Goal: Task Accomplishment & Management: Use online tool/utility

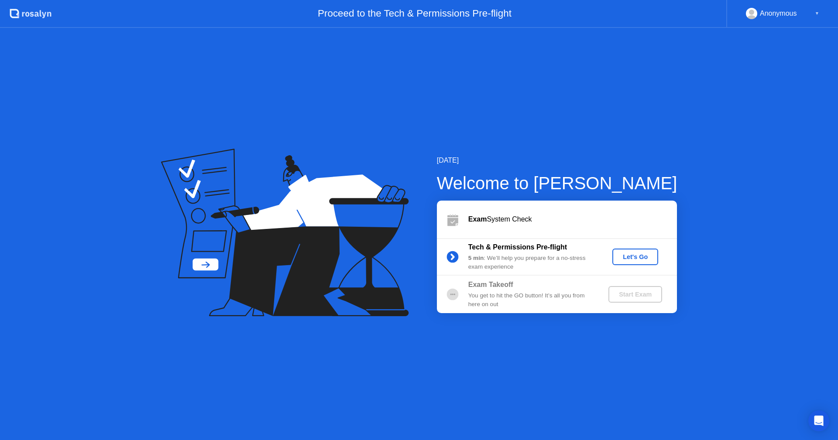
click at [635, 254] on div "Let's Go" at bounding box center [635, 256] width 39 height 7
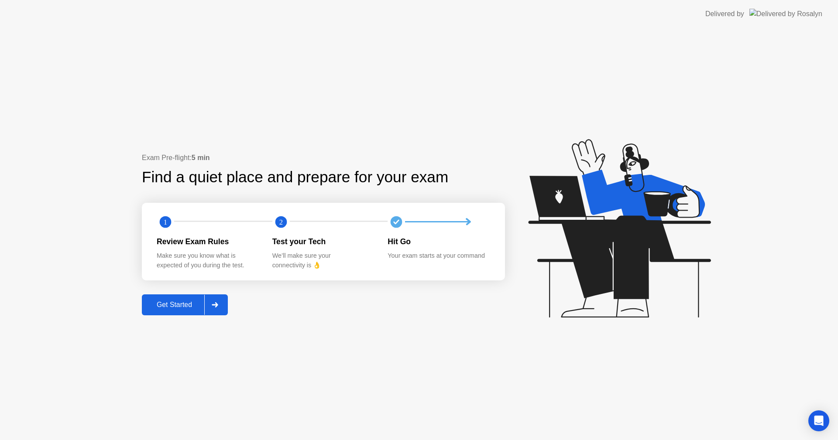
click at [152, 301] on div "Get Started" at bounding box center [174, 305] width 60 height 8
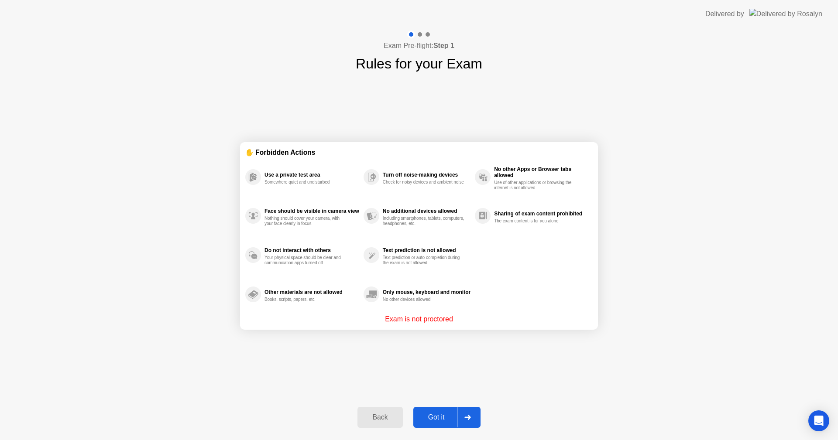
click at [427, 420] on div "Got it" at bounding box center [436, 418] width 41 height 8
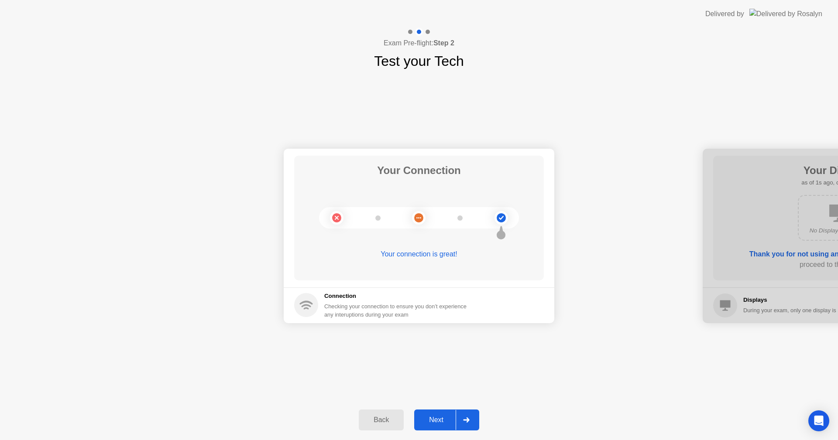
click at [443, 419] on div "Next" at bounding box center [436, 420] width 39 height 8
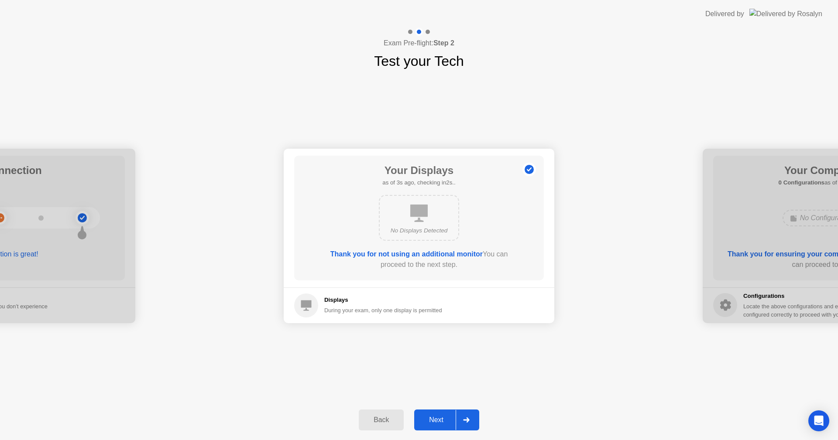
click at [441, 417] on div "Next" at bounding box center [436, 420] width 39 height 8
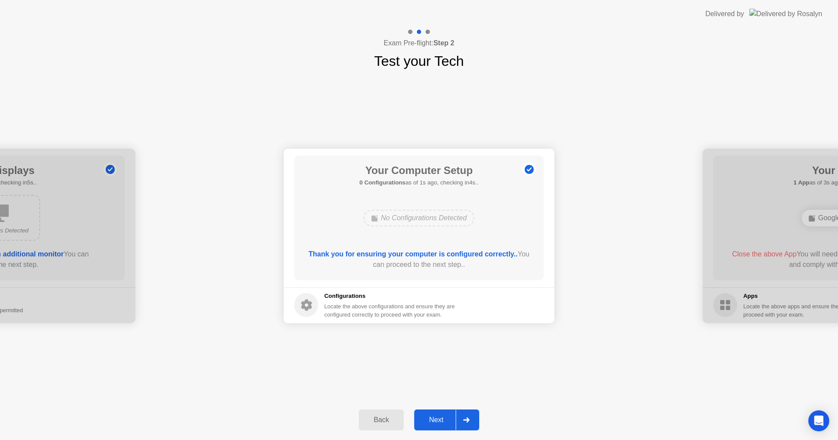
click at [441, 417] on div "Next" at bounding box center [436, 420] width 39 height 8
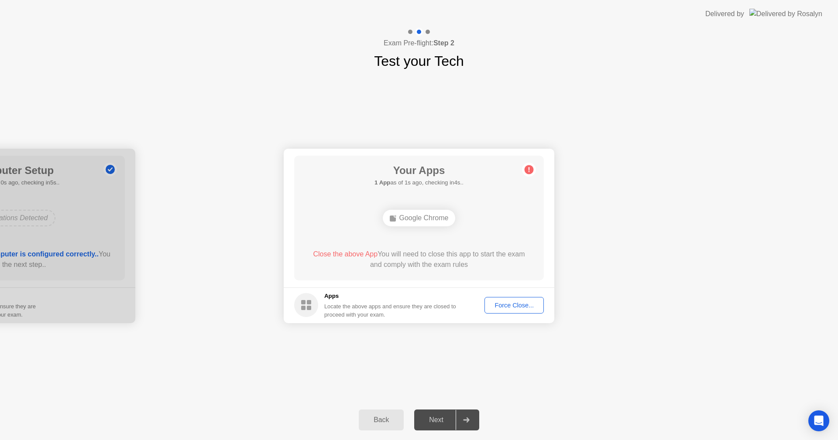
click at [512, 304] on div "Force Close..." at bounding box center [513, 305] width 53 height 7
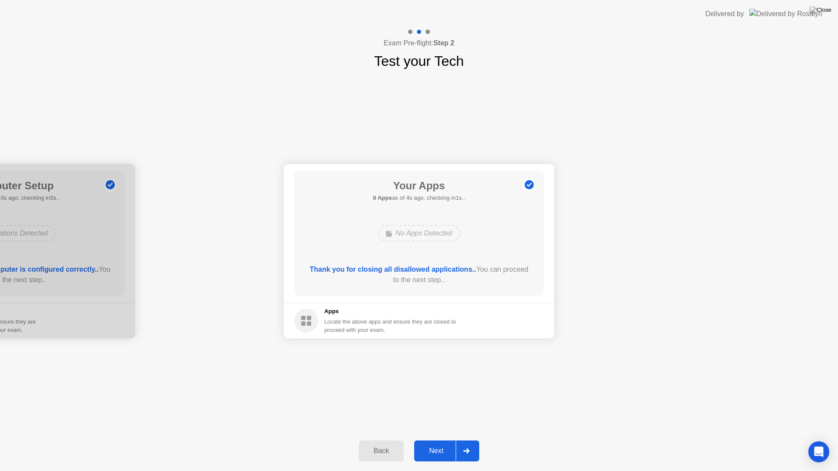
click at [438, 440] on button "Next" at bounding box center [446, 451] width 65 height 21
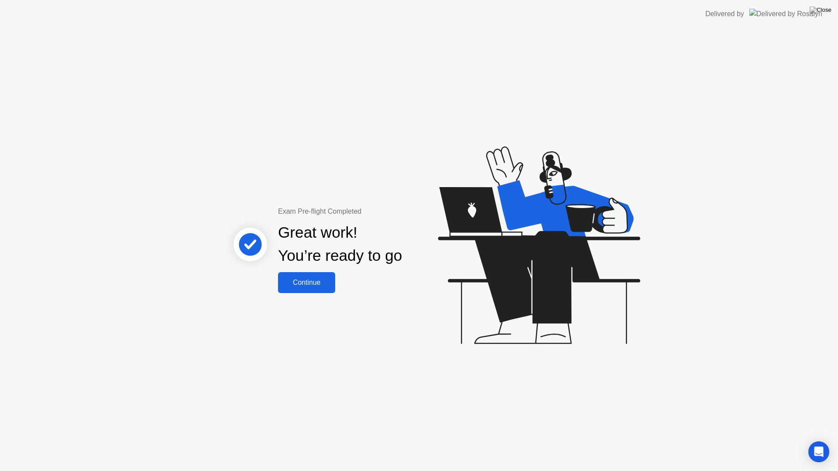
click at [312, 284] on div "Continue" at bounding box center [307, 283] width 52 height 8
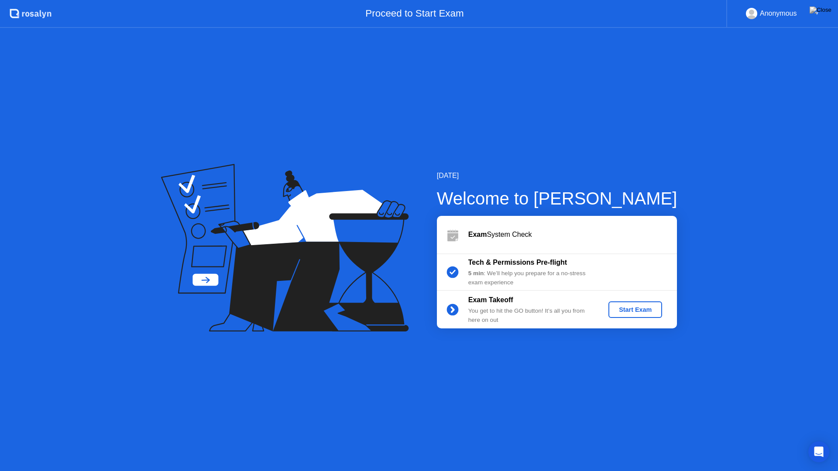
click at [639, 315] on button "Start Exam" at bounding box center [635, 309] width 54 height 17
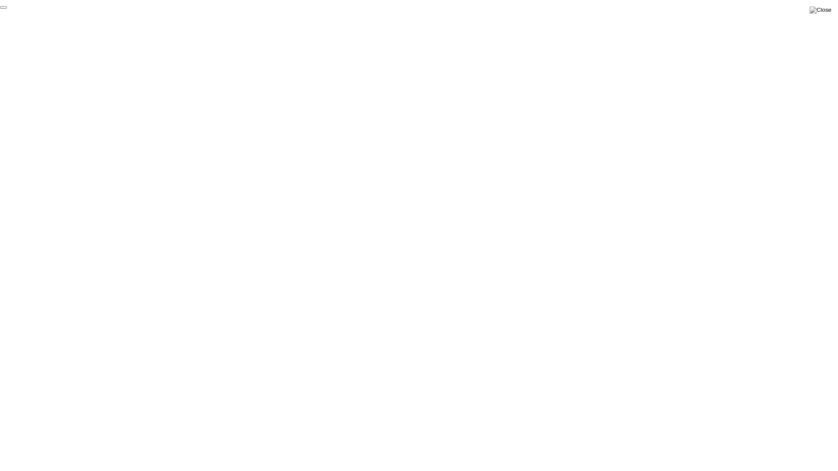
click div "End Proctoring Session"
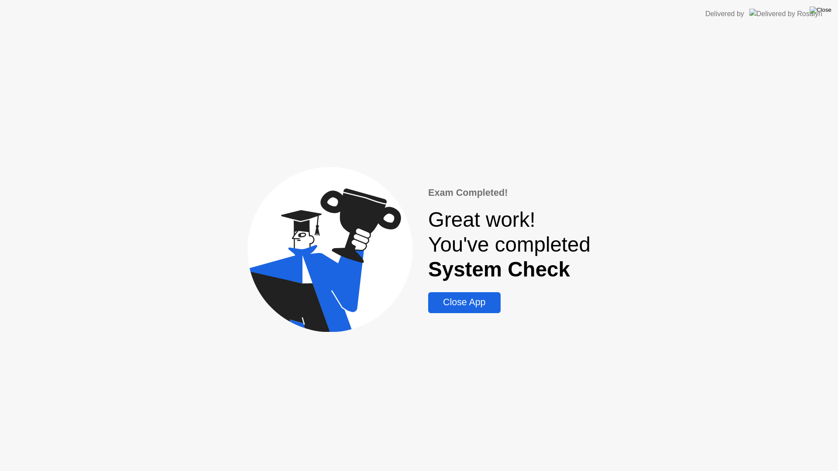
click at [825, 11] on img at bounding box center [820, 10] width 22 height 7
